Goal: Register for event/course

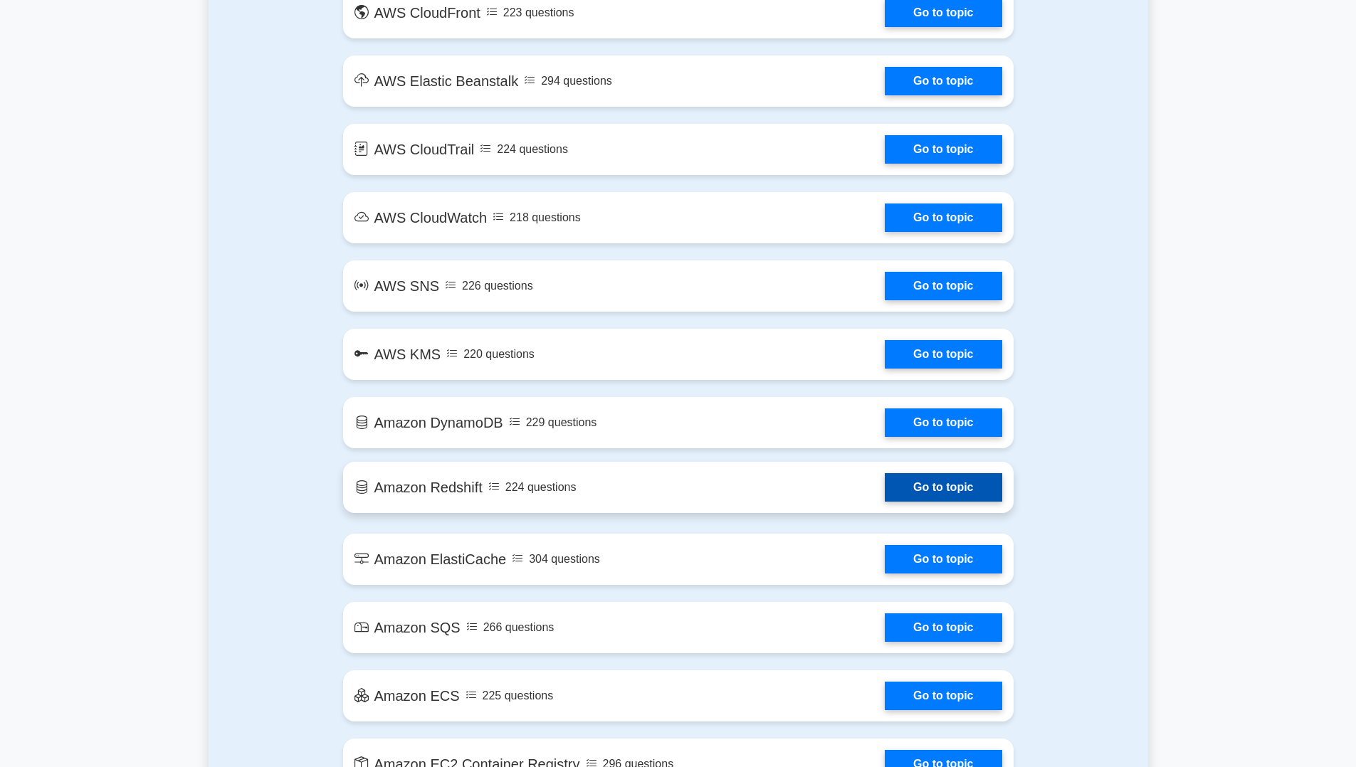
scroll to position [1699, 0]
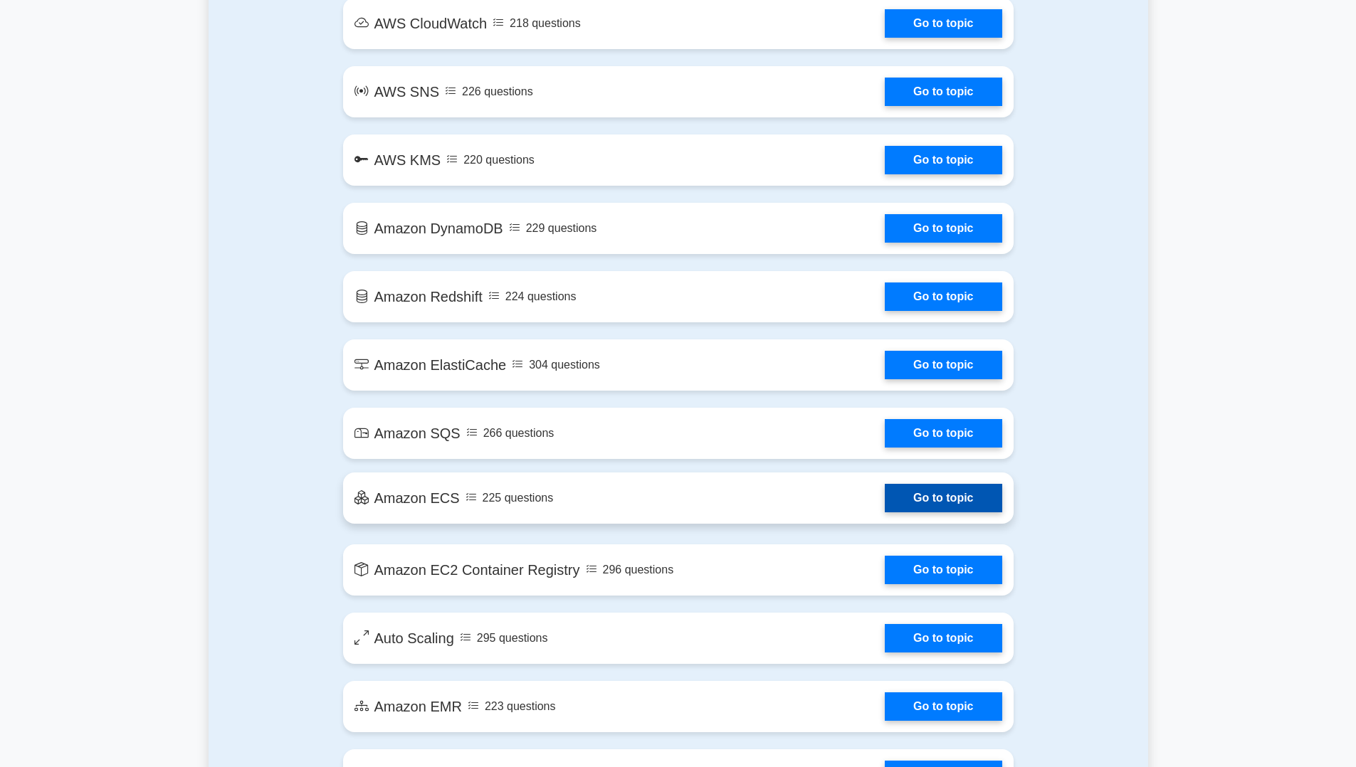
click at [910, 493] on link "Go to topic" at bounding box center [943, 498] width 117 height 28
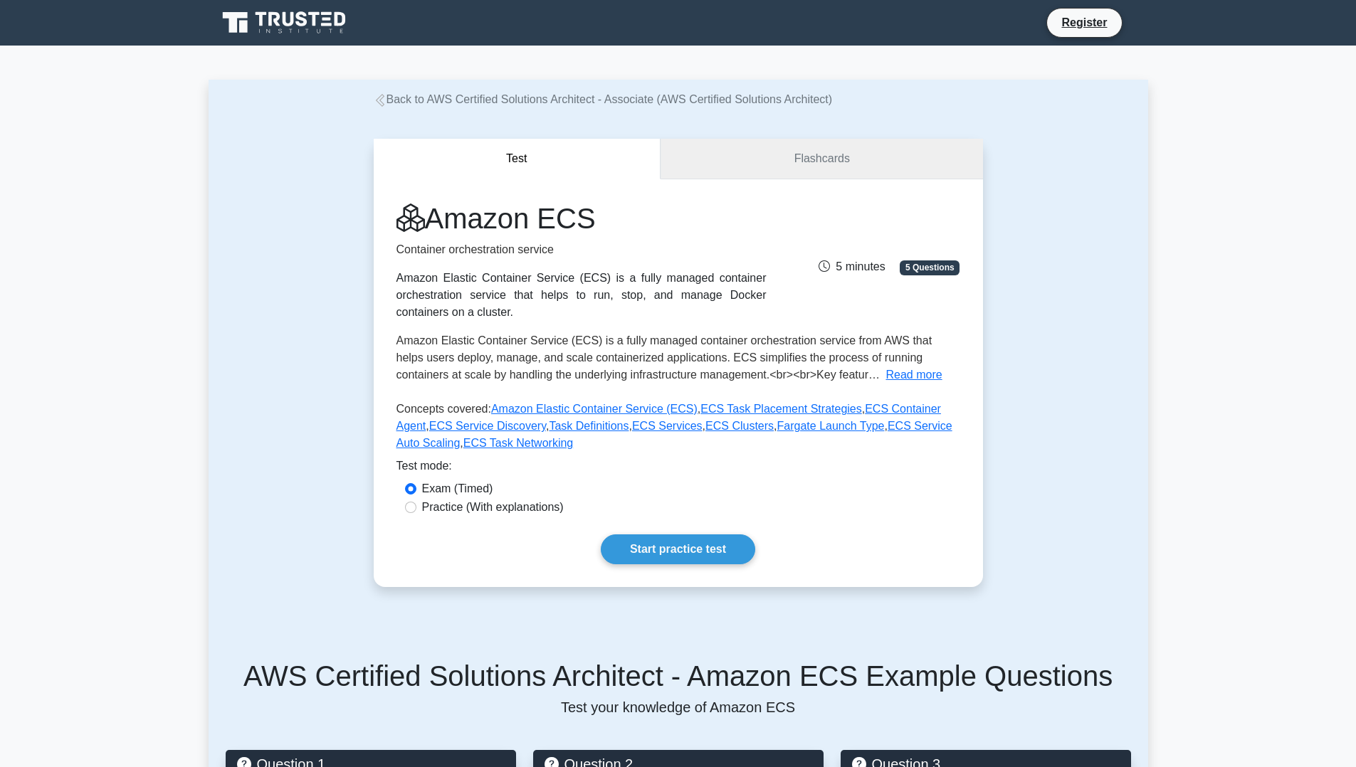
click at [797, 167] on link "Flashcards" at bounding box center [821, 159] width 322 height 41
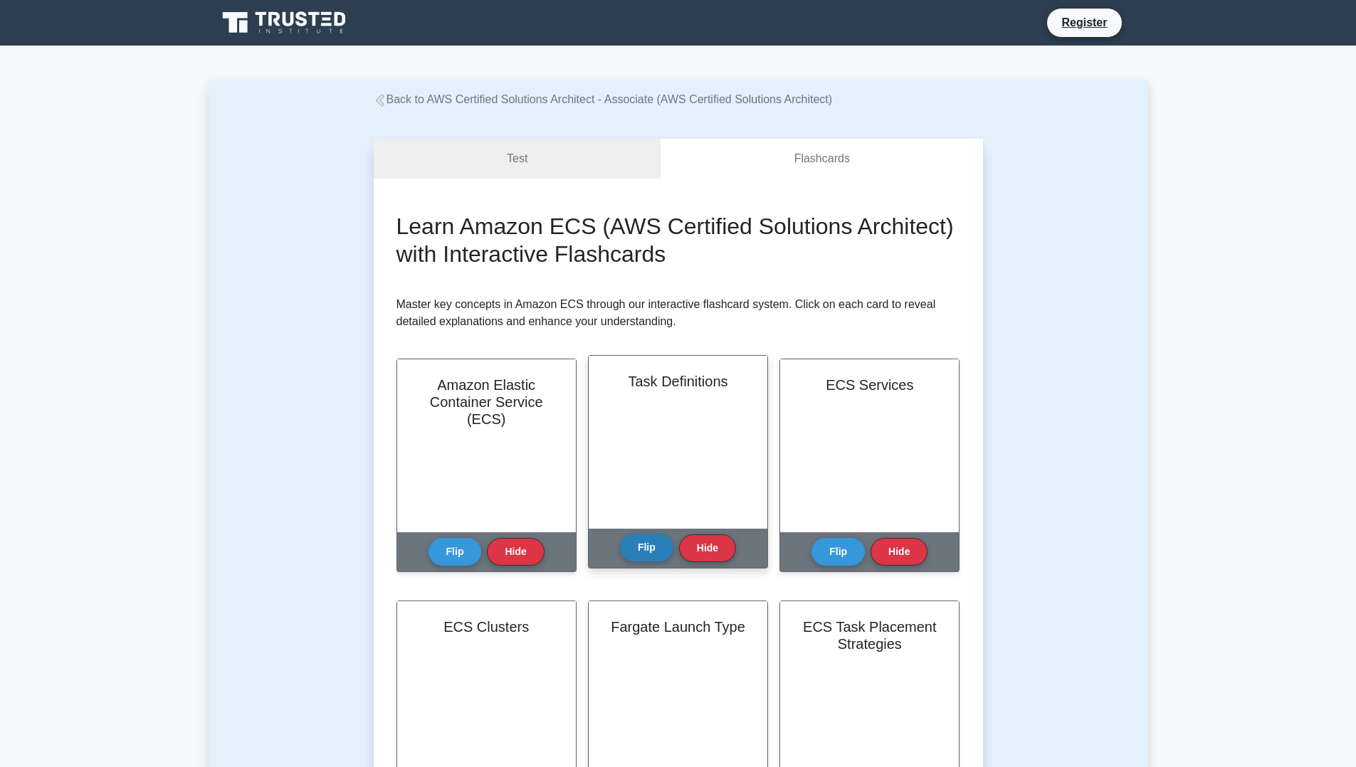
click at [653, 548] on button "Flip" at bounding box center [646, 548] width 53 height 28
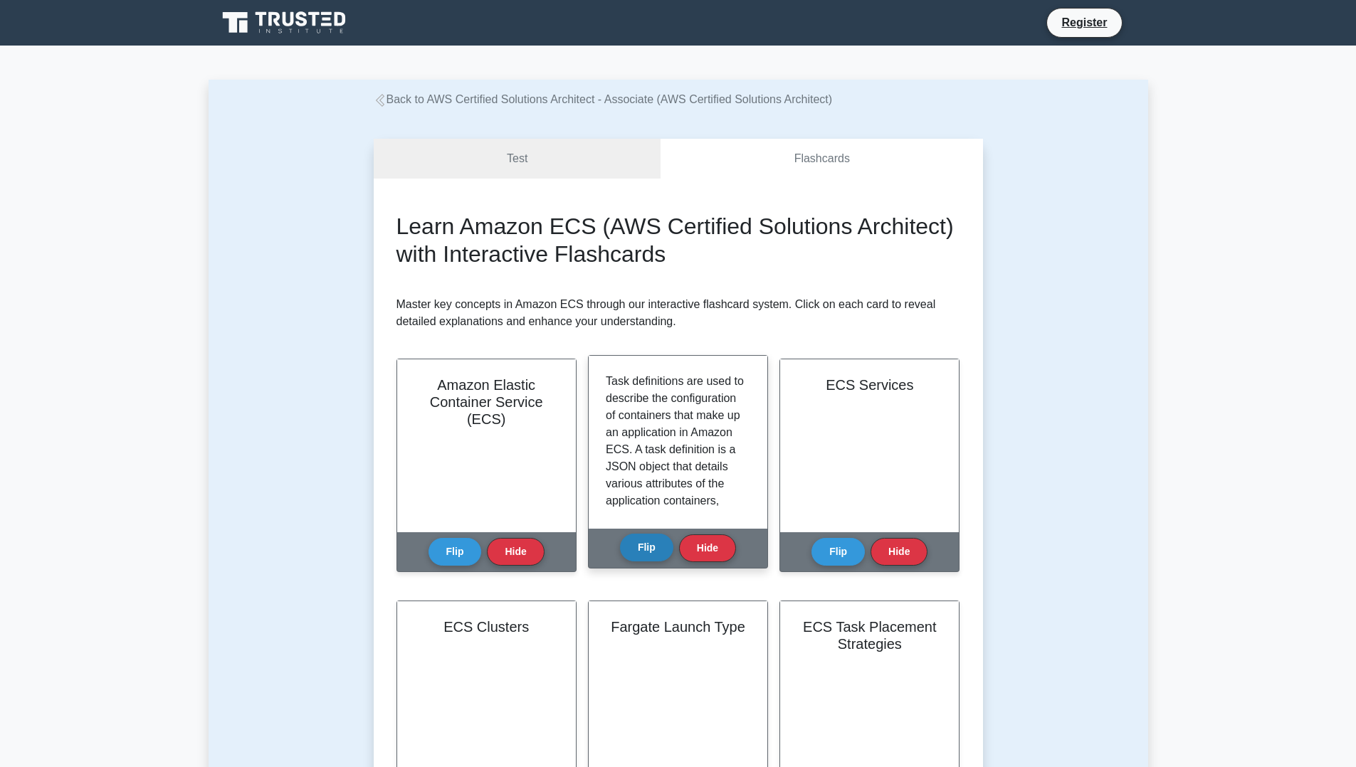
click at [653, 548] on button "Flip" at bounding box center [646, 548] width 53 height 28
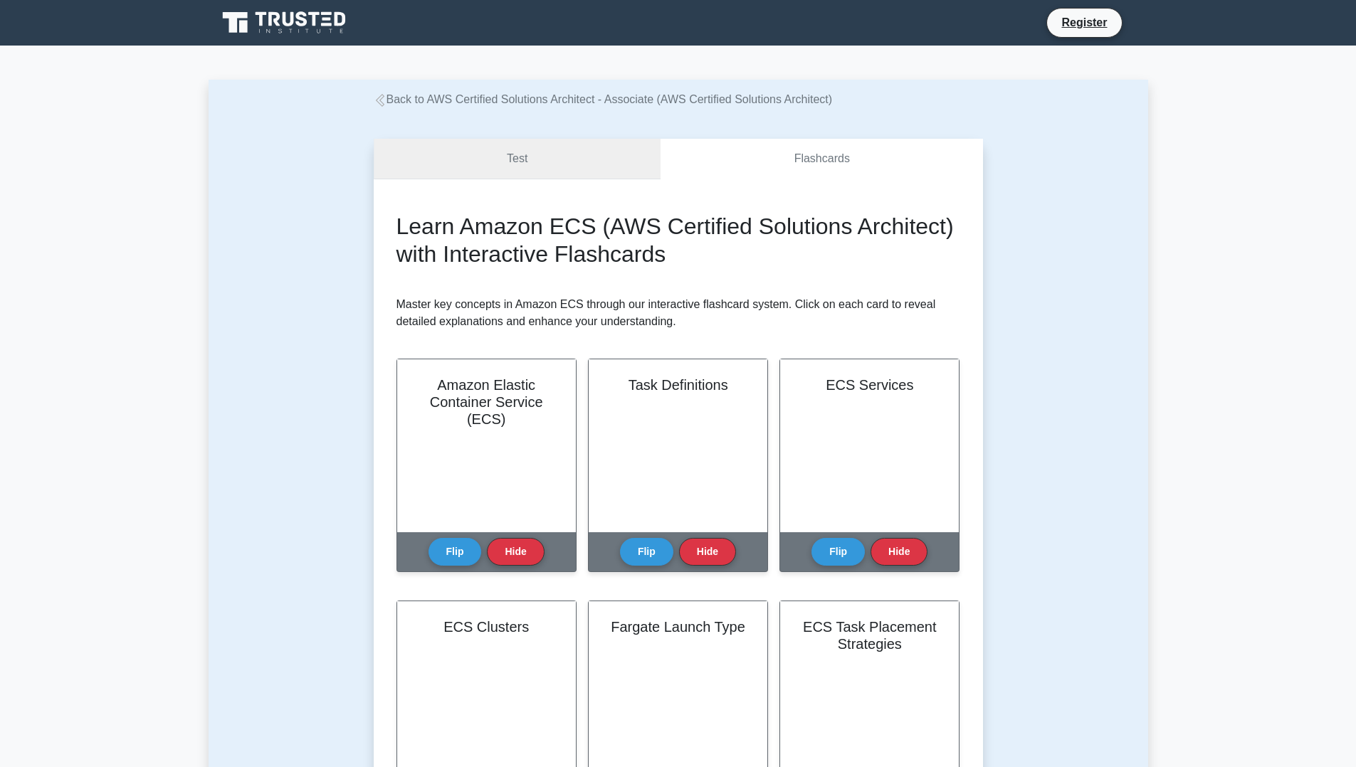
click at [533, 161] on link "Test" at bounding box center [517, 159] width 287 height 41
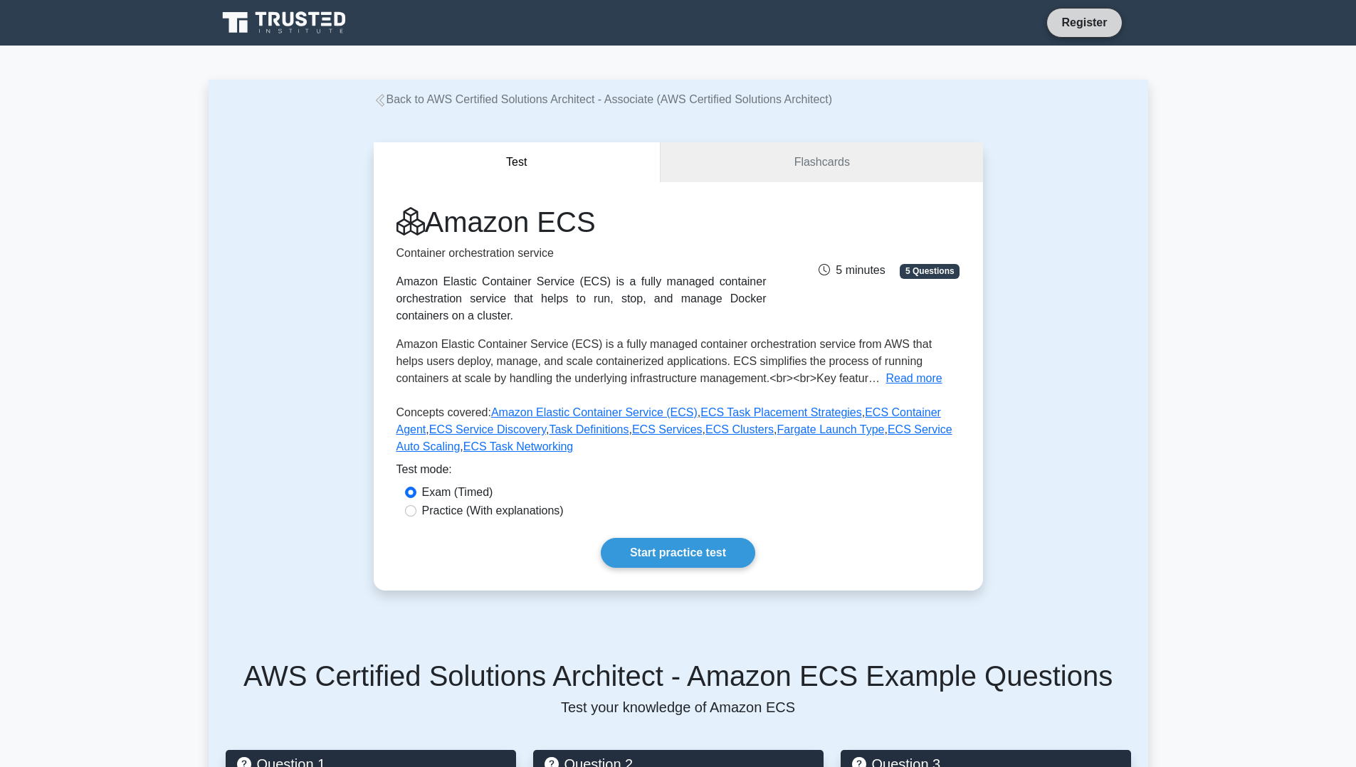
click at [1083, 26] on link "Register" at bounding box center [1083, 23] width 63 height 18
click at [332, 30] on icon at bounding box center [285, 22] width 137 height 27
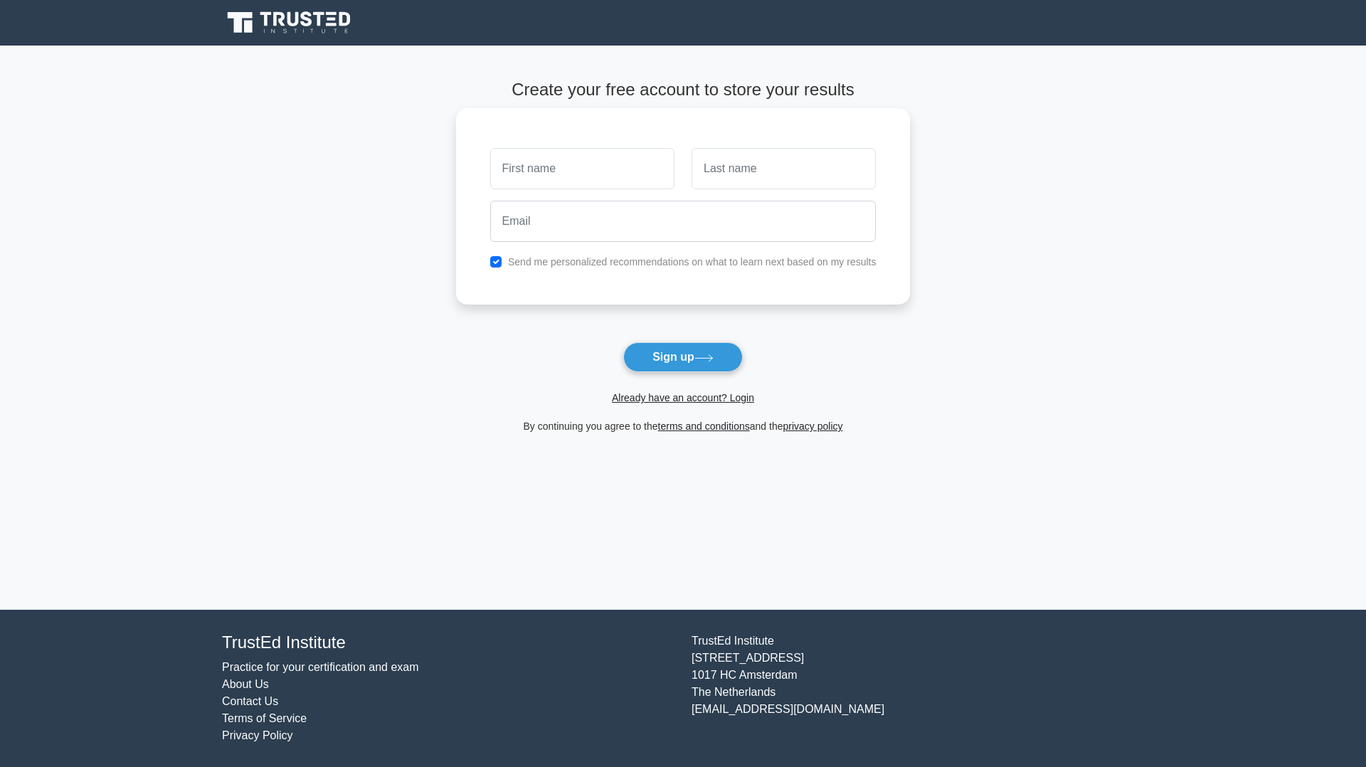
click at [631, 162] on input "text" at bounding box center [582, 168] width 184 height 41
click at [556, 261] on label "Send me personalized recommendations on what to learn next based on my results" at bounding box center [692, 261] width 369 height 11
click at [588, 172] on input "text" at bounding box center [582, 168] width 184 height 41
click at [527, 252] on div "Send me personalized recommendations on what to learn next based on my results" at bounding box center [683, 206] width 455 height 196
click at [503, 259] on div "Send me personalized recommendations on what to learn next based on my results" at bounding box center [683, 261] width 403 height 17
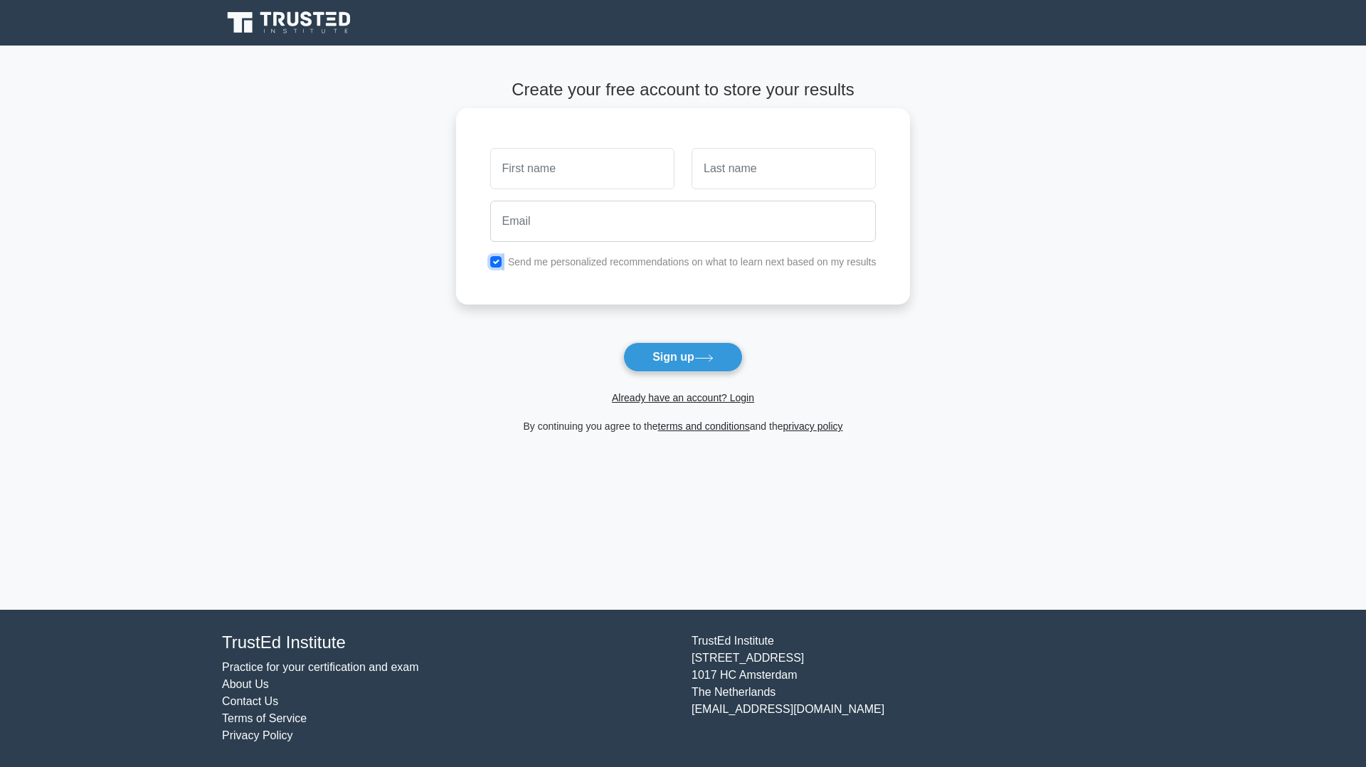
click at [493, 262] on input "checkbox" at bounding box center [495, 261] width 11 height 11
checkbox input "false"
click at [542, 193] on div at bounding box center [582, 168] width 201 height 53
click at [550, 174] on input "text" at bounding box center [582, 168] width 184 height 41
type input "[PERSON_NAME]"
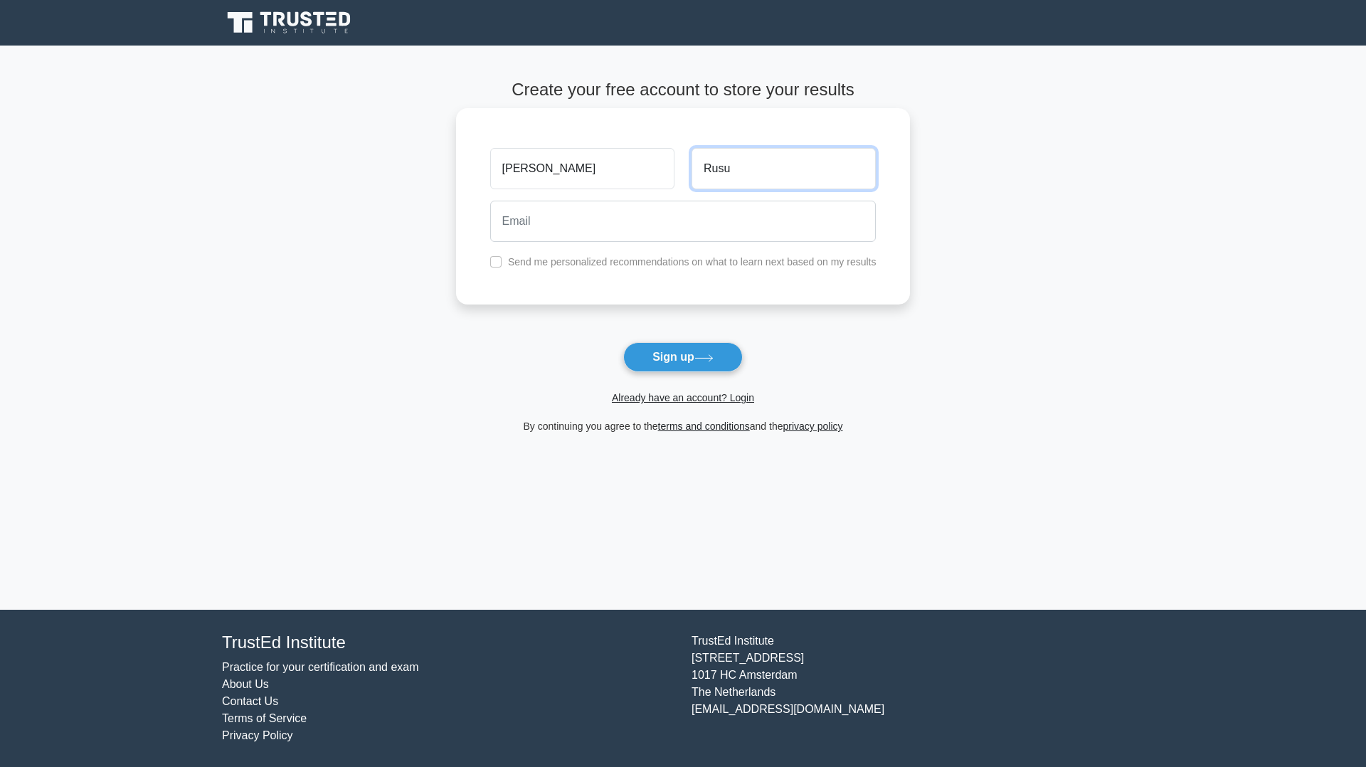
type input "Rusu"
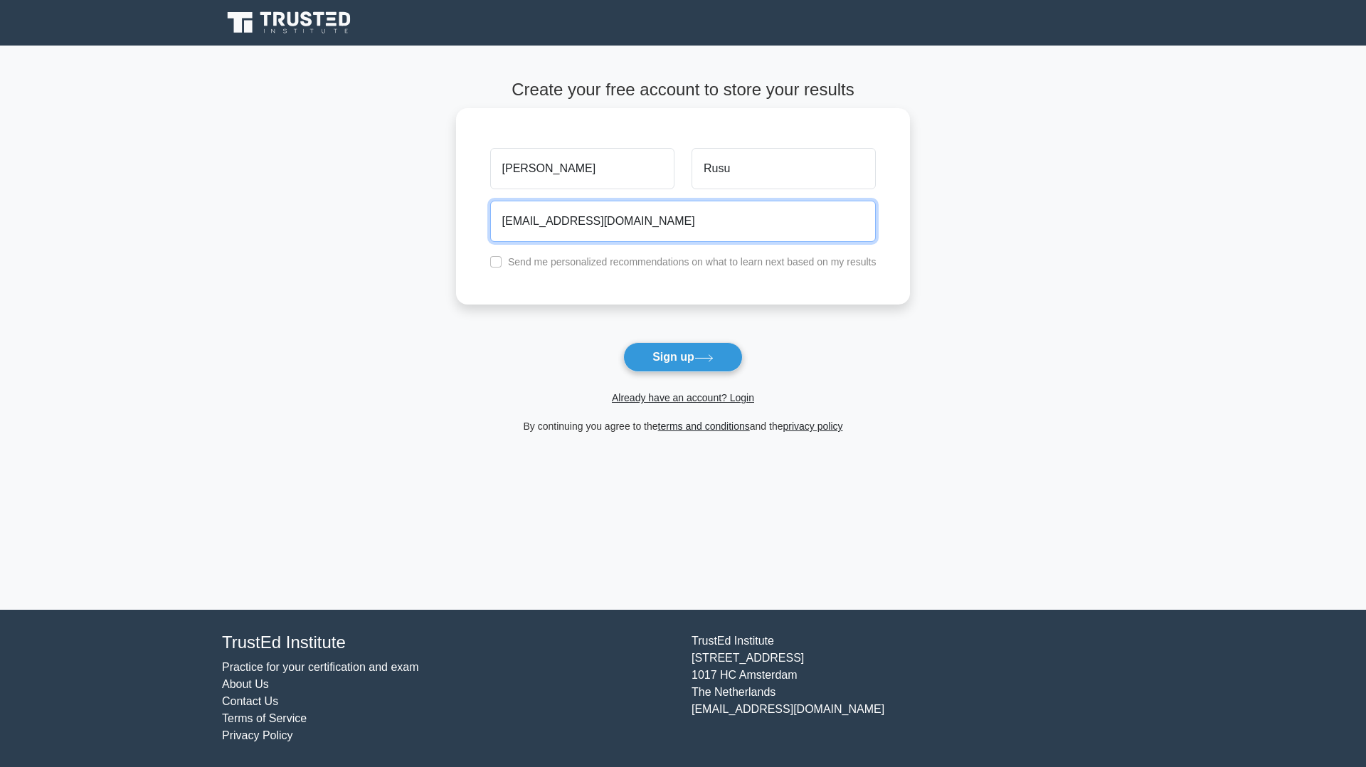
type input "rusurobert92@gmail.com"
click at [623, 342] on button "Sign up" at bounding box center [683, 357] width 120 height 30
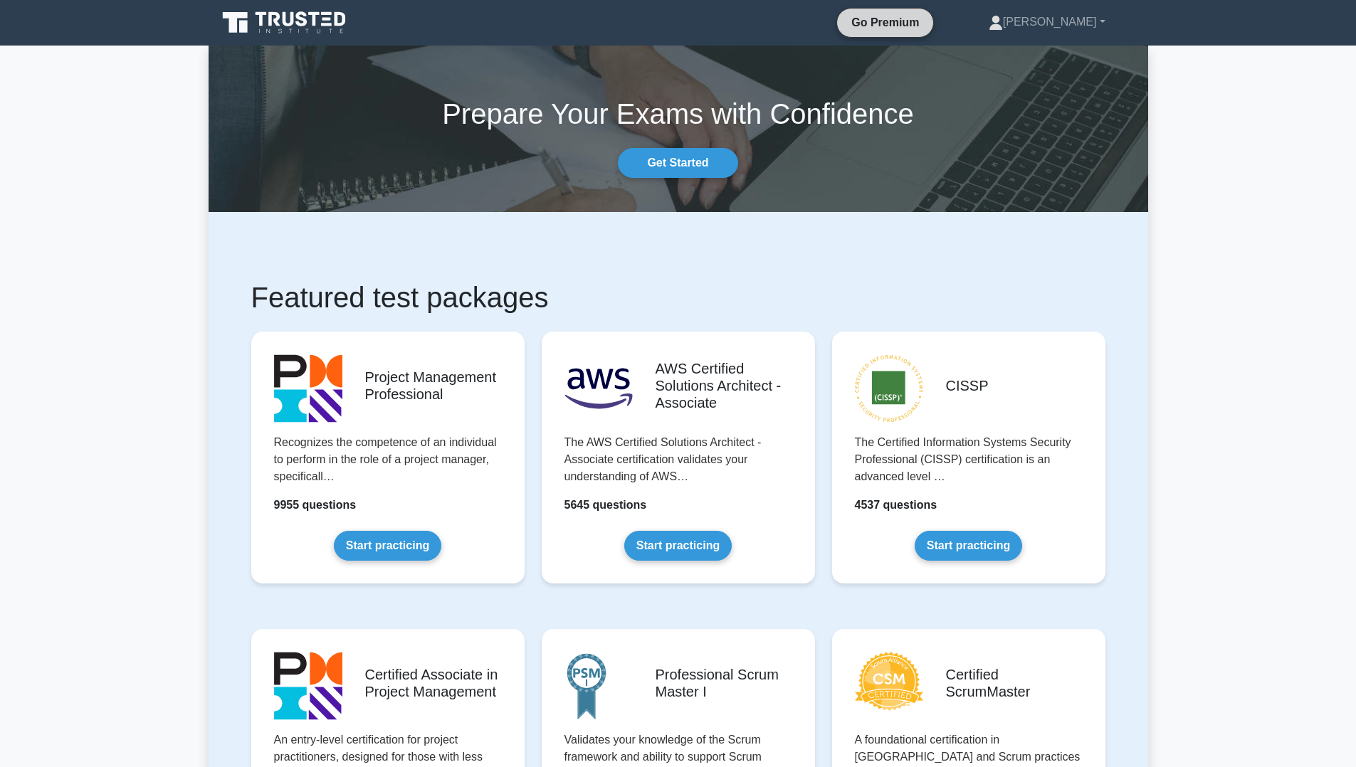
click at [926, 31] on link "Go Premium" at bounding box center [885, 23] width 85 height 18
click at [654, 527] on link "Start practicing" at bounding box center [677, 542] width 107 height 30
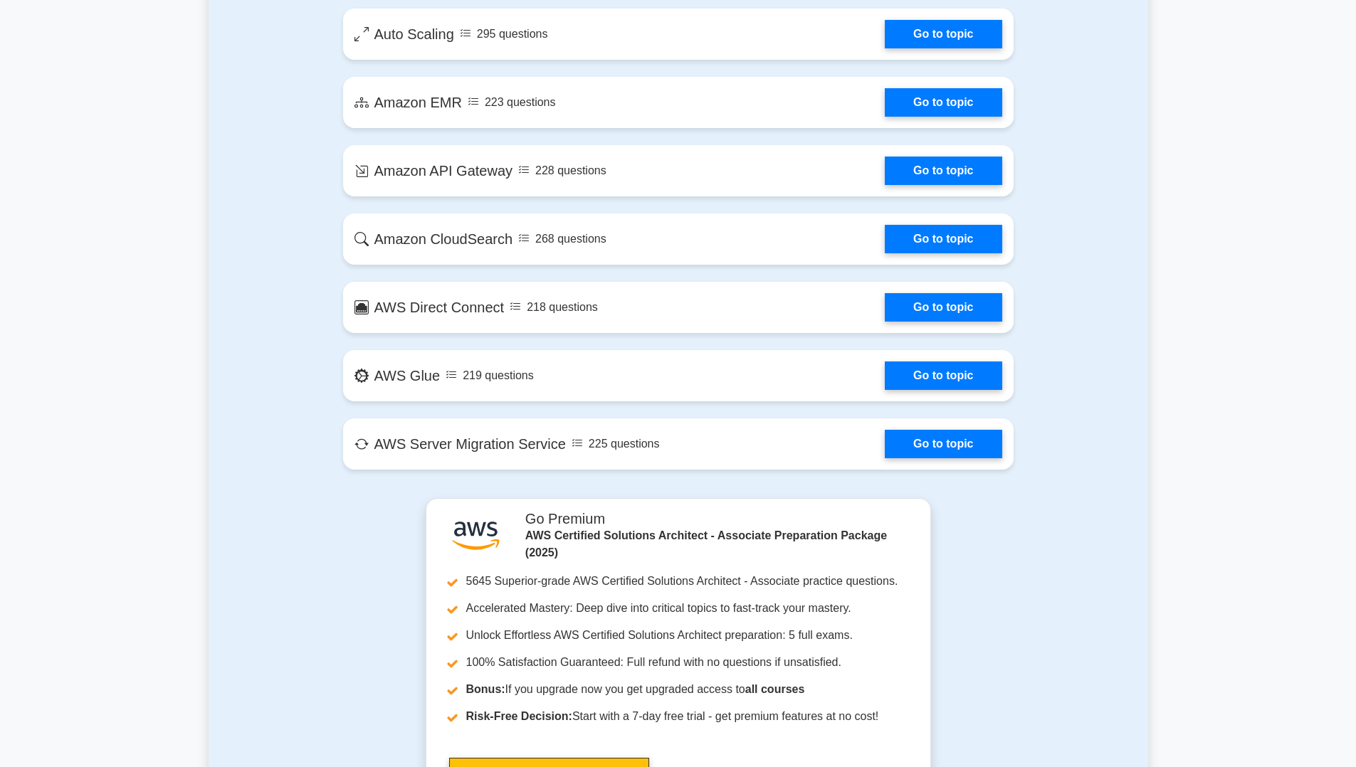
scroll to position [2805, 0]
